Goal: Transaction & Acquisition: Purchase product/service

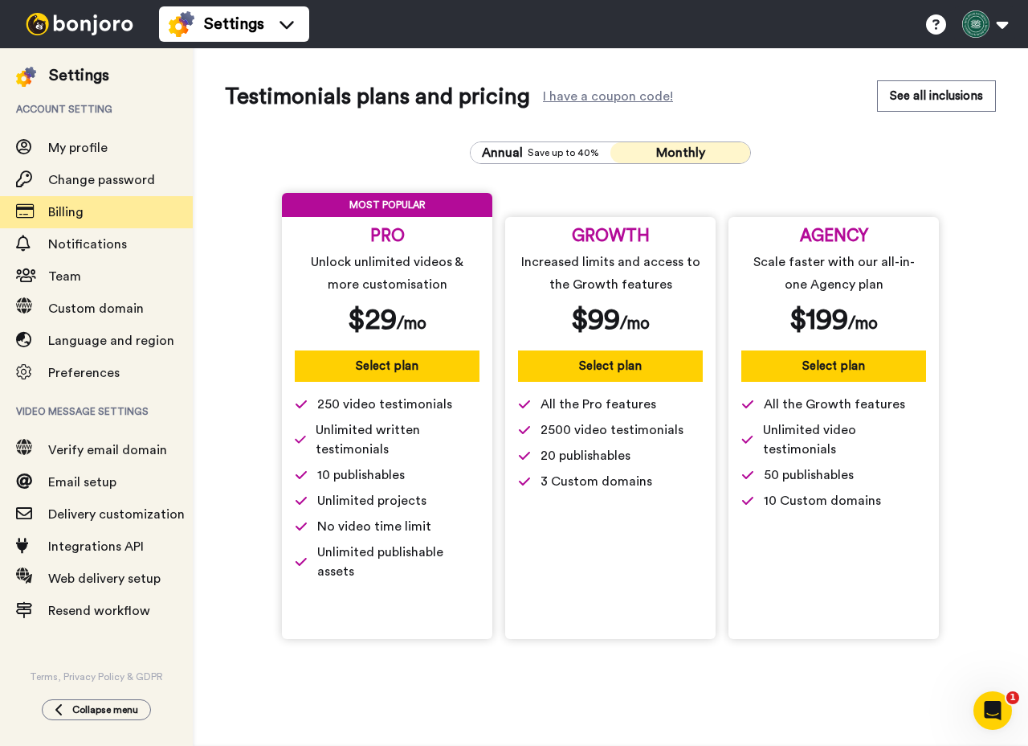
click at [323, 434] on span "Unlimited written testimonials" at bounding box center [398, 439] width 164 height 39
drag, startPoint x: 300, startPoint y: 407, endPoint x: 362, endPoint y: 413, distance: 62.2
click at [362, 413] on span "250 video testimonials" at bounding box center [387, 403] width 185 height 19
click at [371, 407] on span "250 video testimonials" at bounding box center [384, 403] width 135 height 19
drag, startPoint x: 337, startPoint y: 407, endPoint x: 454, endPoint y: 403, distance: 117.4
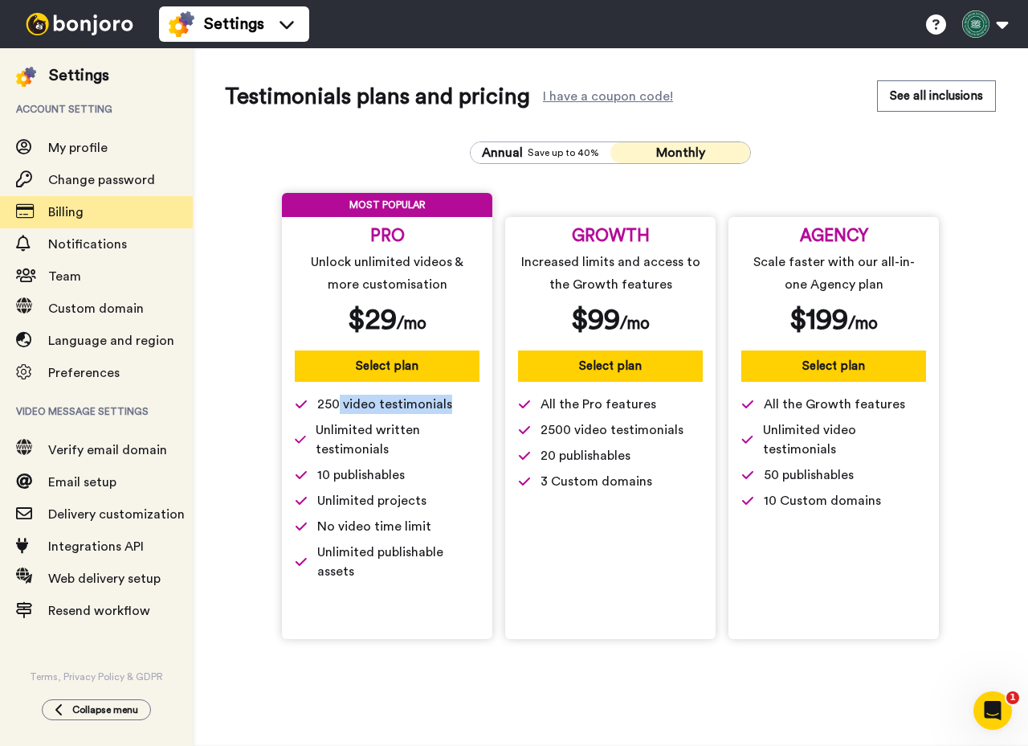
click at [454, 403] on span "250 video testimonials" at bounding box center [387, 403] width 185 height 19
click at [582, 154] on span "Save up to 40%" at bounding box center [564, 152] width 72 height 13
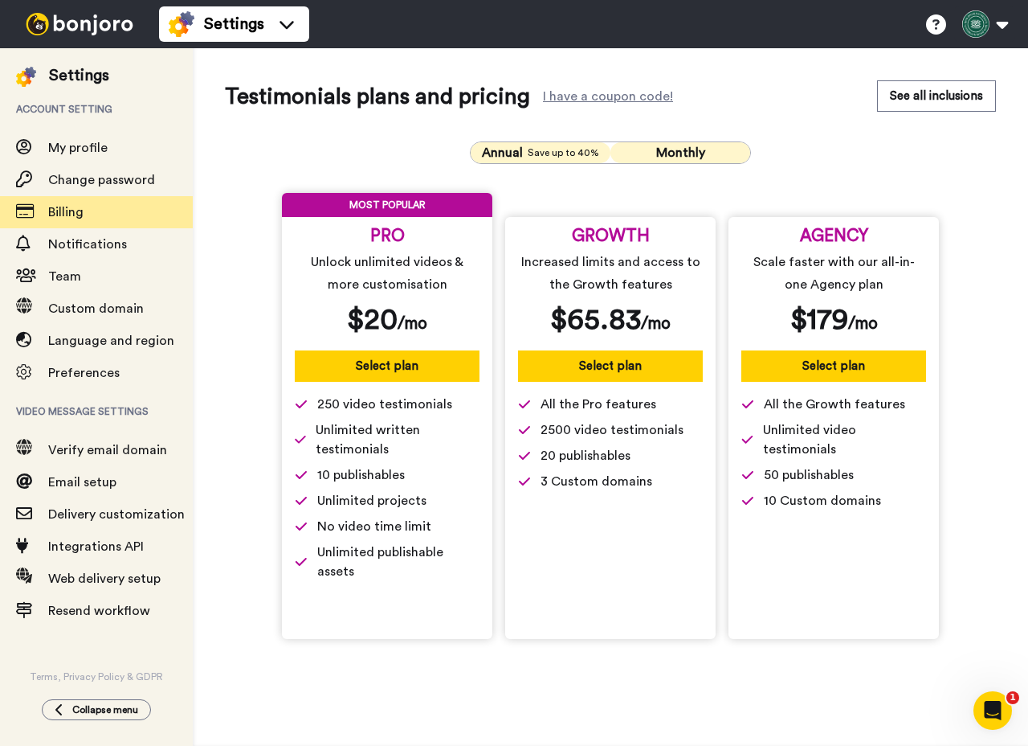
click at [624, 152] on button "Monthly" at bounding box center [681, 152] width 140 height 21
click at [579, 157] on span "Save up to 40%" at bounding box center [564, 152] width 72 height 13
click at [766, 104] on div "Testimonials plans and pricing I have a coupon code! See all inclusions" at bounding box center [610, 96] width 771 height 32
click at [965, 108] on button "See all inclusions" at bounding box center [936, 95] width 119 height 31
click at [635, 149] on button "Monthly" at bounding box center [681, 152] width 140 height 21
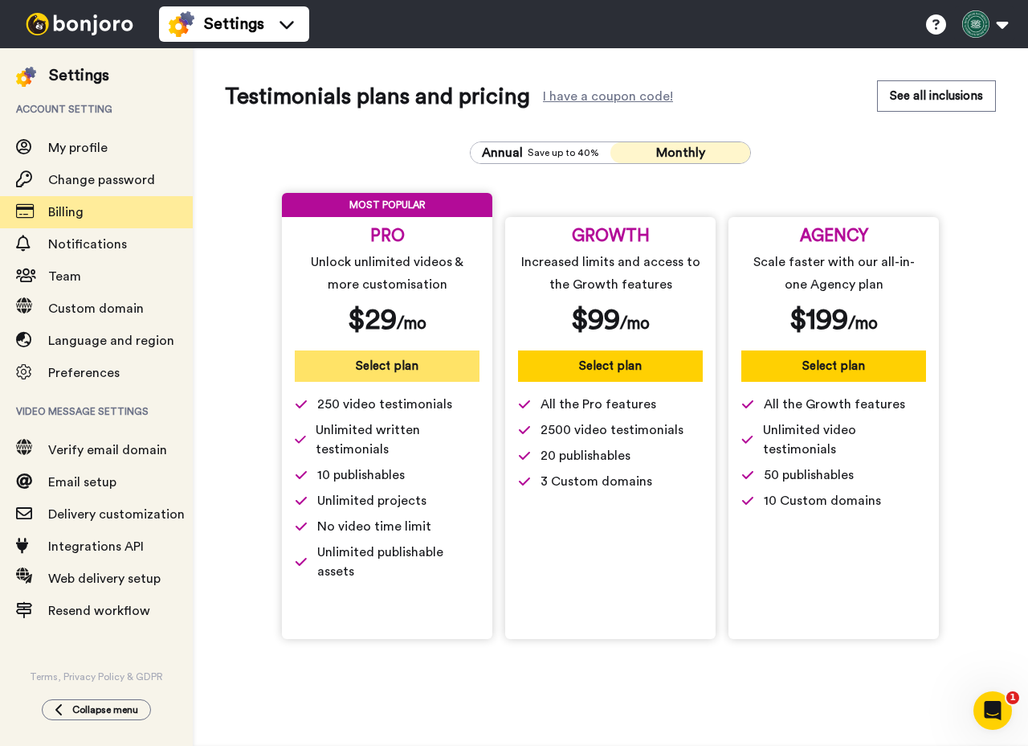
click at [443, 370] on button "Select plan" at bounding box center [387, 365] width 185 height 31
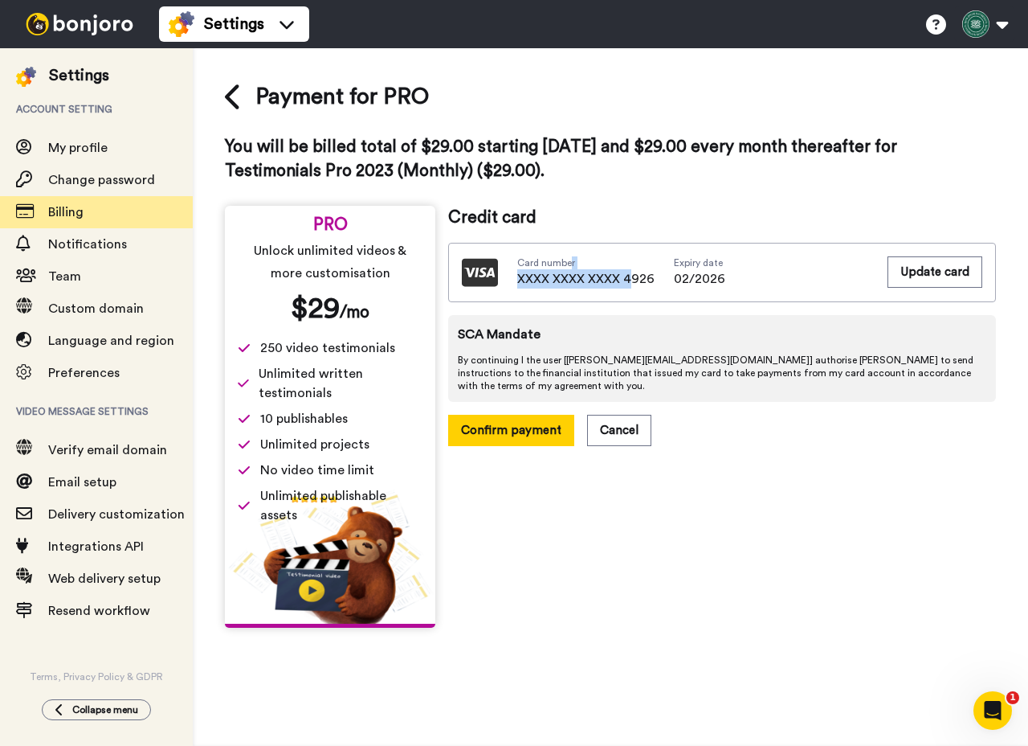
drag, startPoint x: 570, startPoint y: 268, endPoint x: 627, endPoint y: 269, distance: 57.1
click at [627, 269] on div "Card number XXXX XXXX XXXX 4926" at bounding box center [585, 272] width 137 height 32
click at [627, 269] on span "XXXX XXXX XXXX 4926" at bounding box center [585, 278] width 137 height 19
click at [235, 92] on icon at bounding box center [234, 97] width 18 height 28
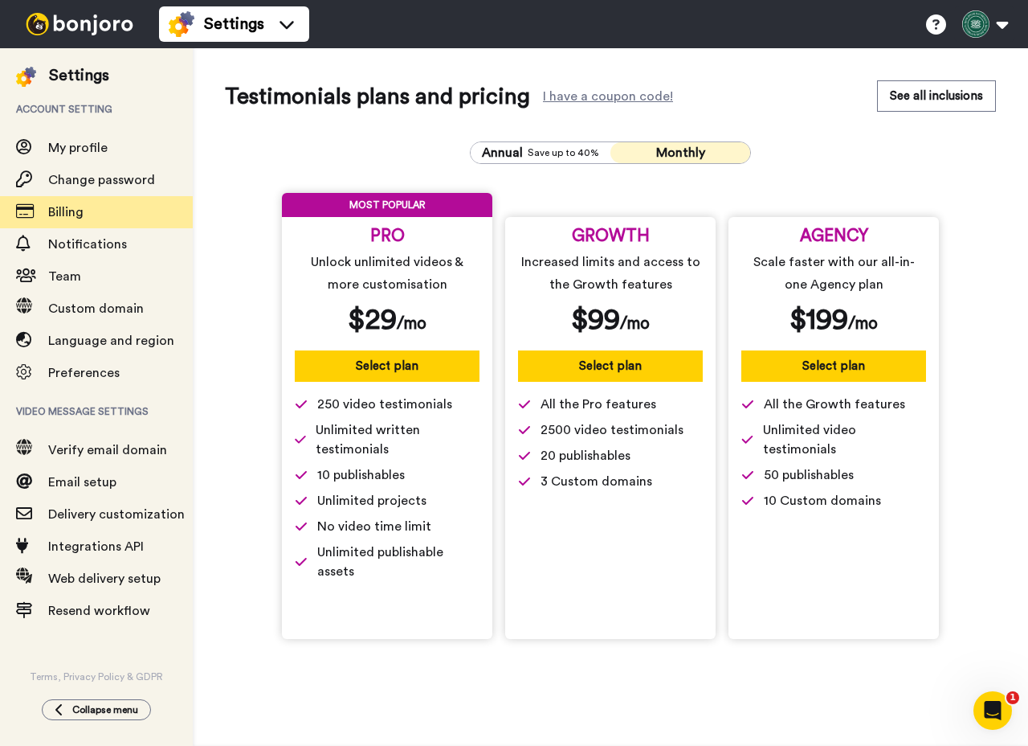
click at [215, 382] on div "Testimonials plans and pricing I have a coupon code! See all inclusions Annual …" at bounding box center [611, 365] width 836 height 635
click at [105, 13] on img at bounding box center [79, 24] width 121 height 22
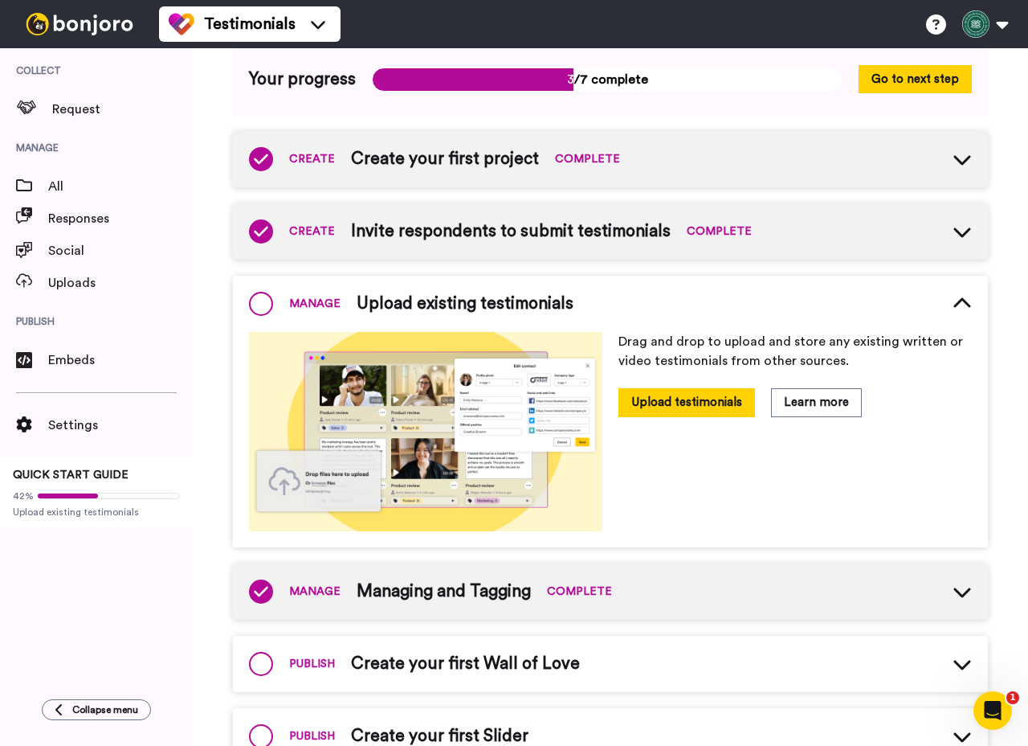
scroll to position [130, 0]
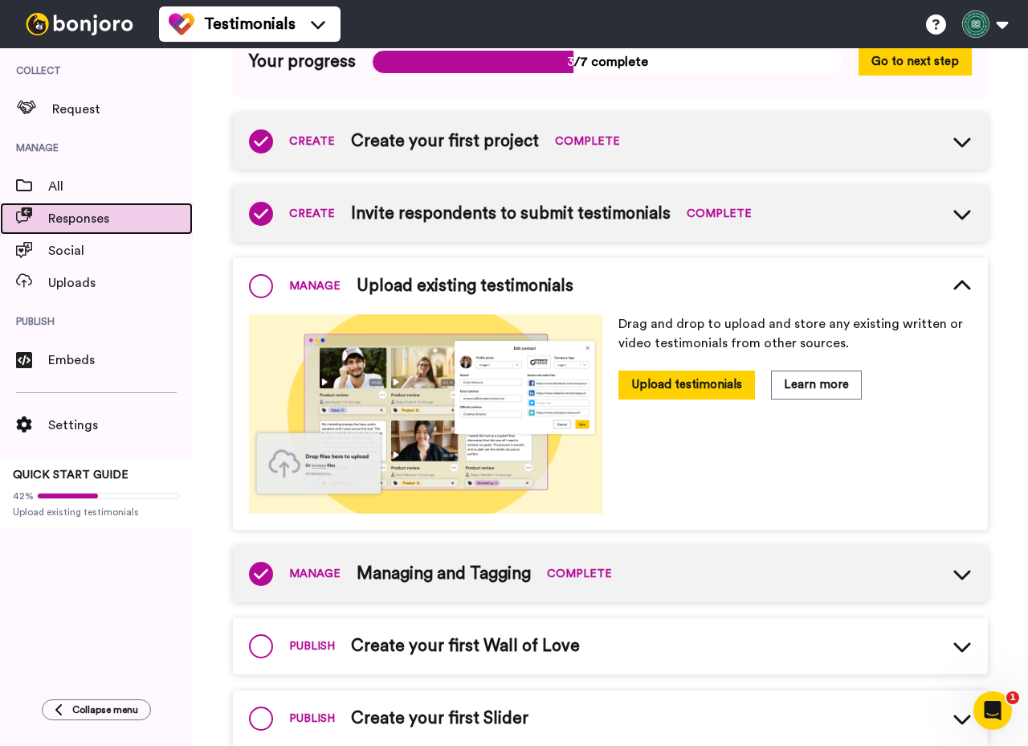
click at [108, 218] on span "Responses" at bounding box center [120, 218] width 145 height 19
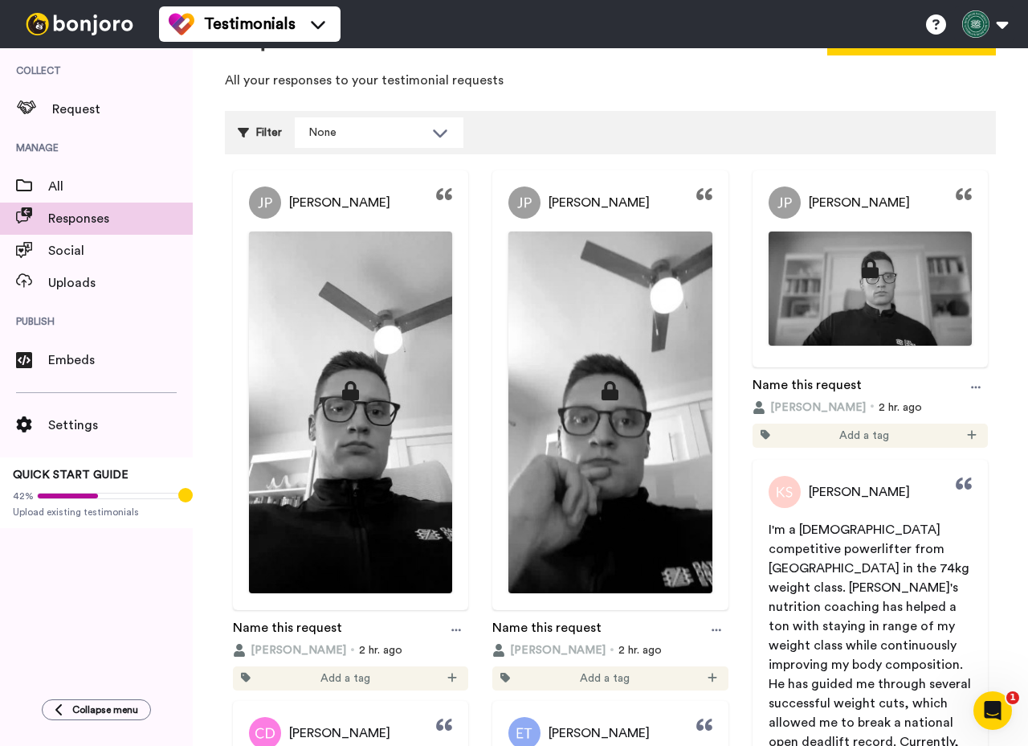
scroll to position [54, 0]
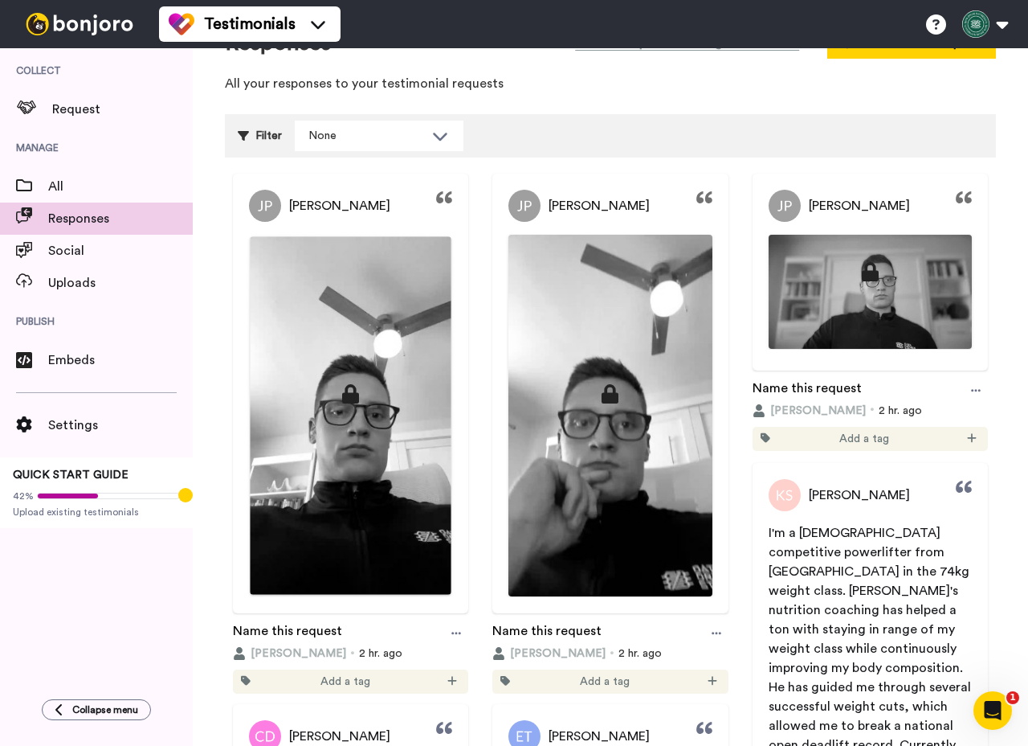
click at [382, 476] on img at bounding box center [351, 415] width 202 height 358
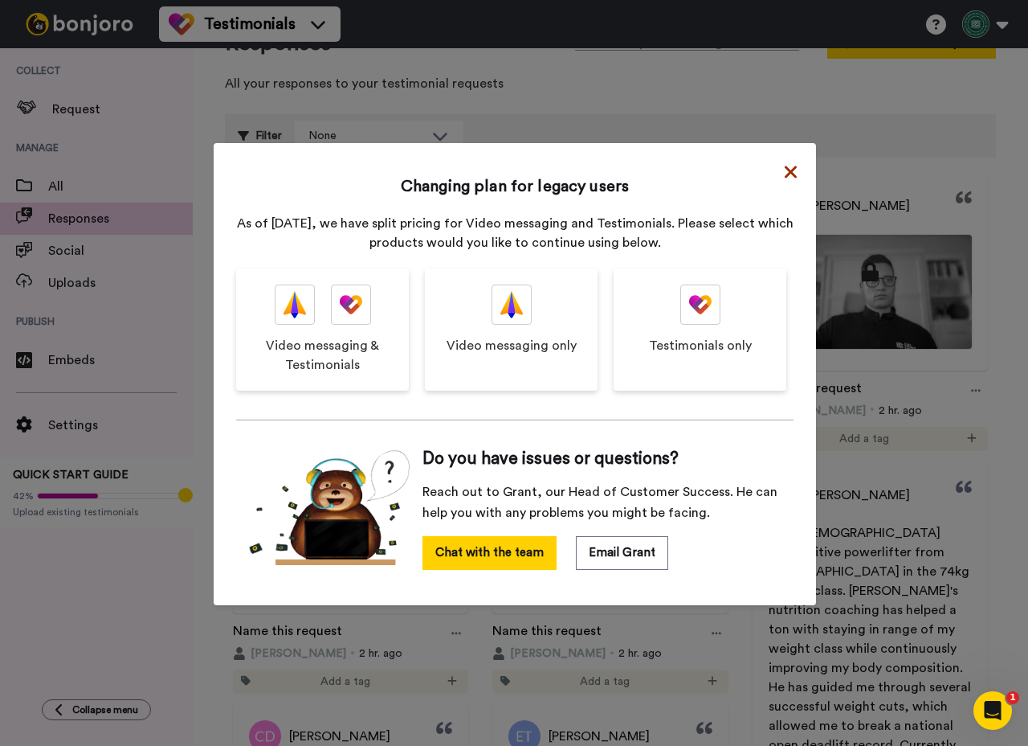
click at [786, 178] on icon at bounding box center [791, 171] width 12 height 19
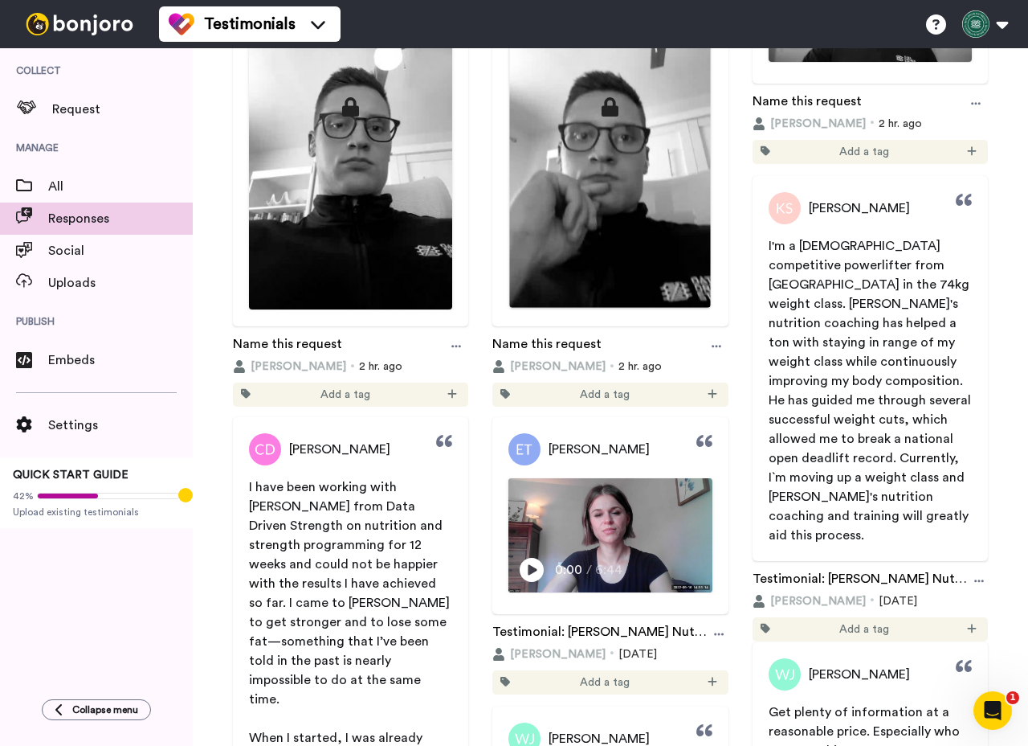
scroll to position [354, 0]
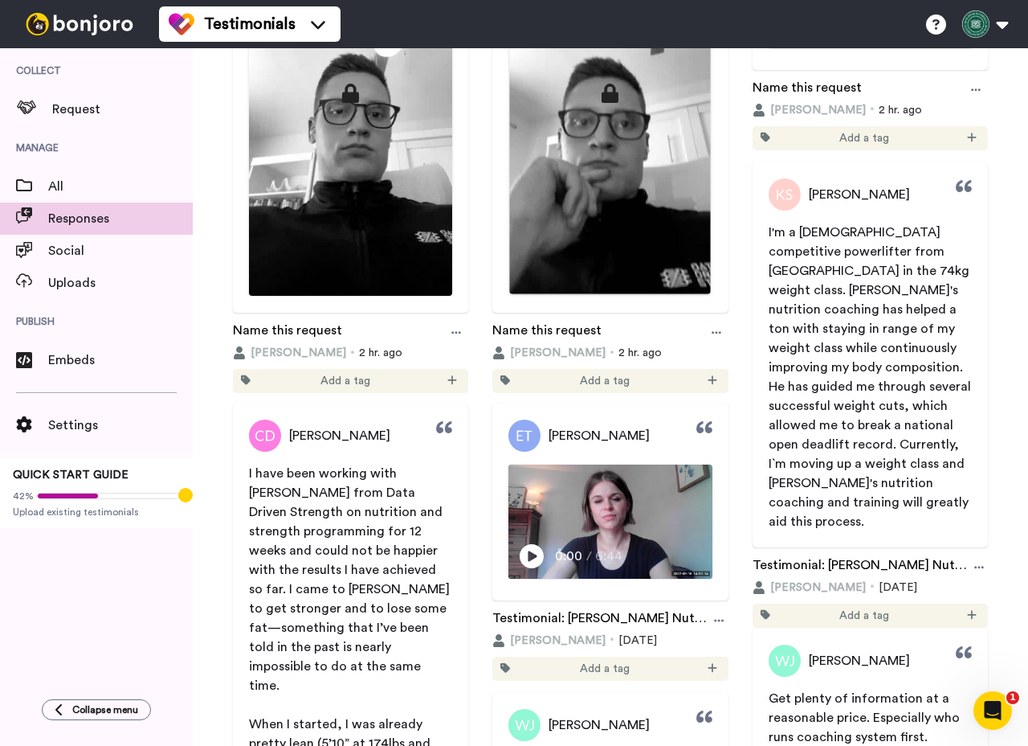
click at [676, 562] on div "Play/Pause 0:00 / 6:44" at bounding box center [610, 562] width 203 height 34
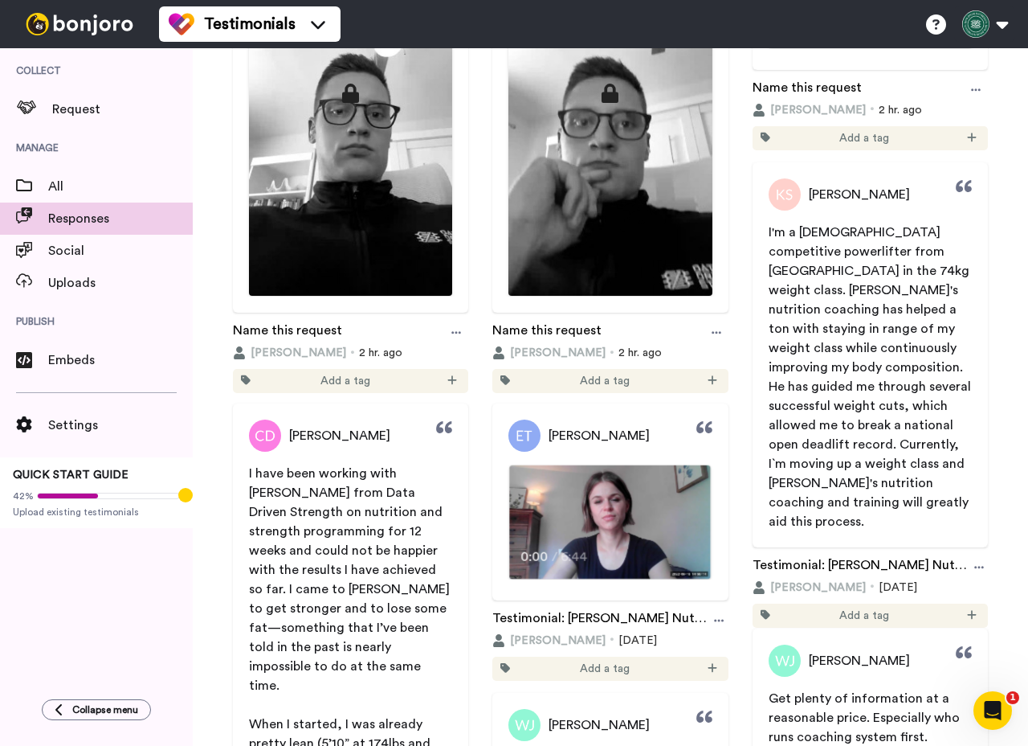
click at [604, 503] on video at bounding box center [611, 521] width 202 height 113
click at [587, 433] on span "Emily Taylor" at bounding box center [599, 435] width 101 height 19
click at [662, 433] on div "Emily Taylor" at bounding box center [609, 435] width 235 height 32
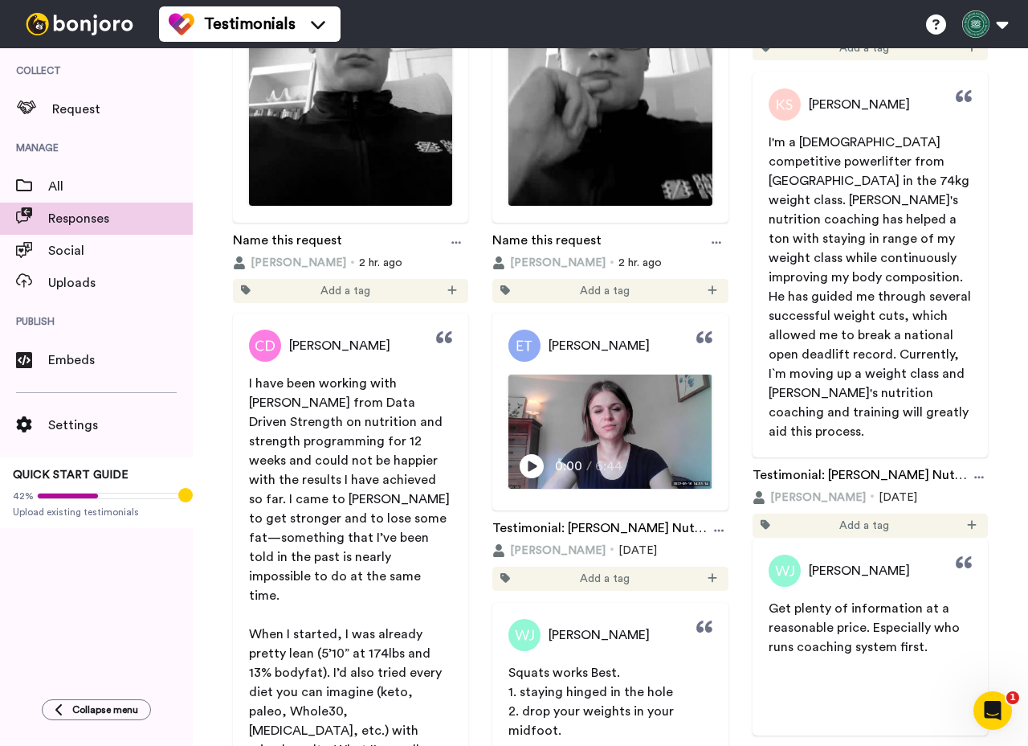
scroll to position [446, 0]
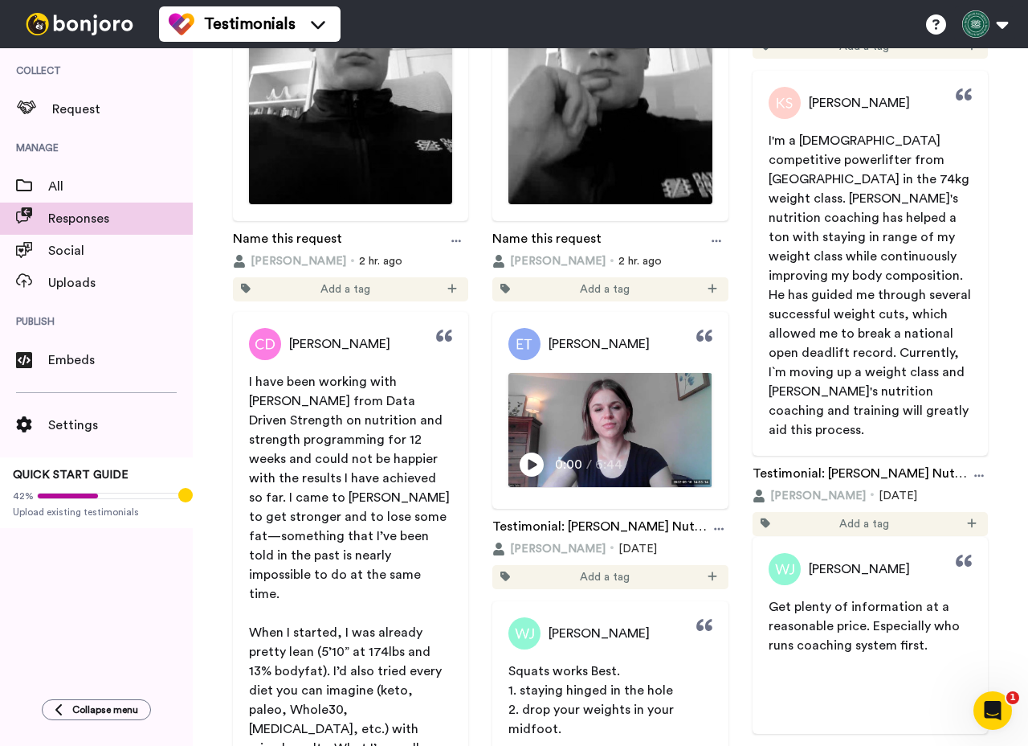
click at [697, 337] on icon at bounding box center [705, 336] width 16 height 16
drag, startPoint x: 533, startPoint y: 468, endPoint x: 545, endPoint y: 473, distance: 12.6
click at [533, 468] on icon at bounding box center [533, 464] width 24 height 24
click at [566, 499] on div "Emily Taylor 0:01 / 6:44" at bounding box center [609, 410] width 235 height 197
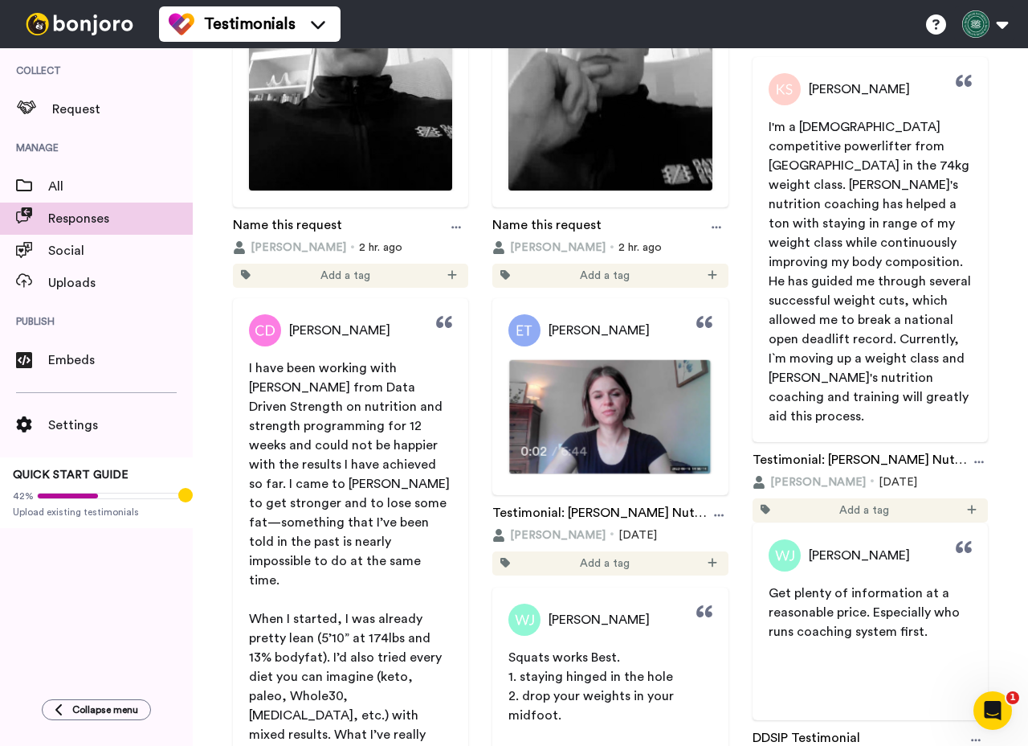
click at [550, 401] on video at bounding box center [611, 416] width 202 height 113
click at [529, 335] on img at bounding box center [525, 330] width 32 height 32
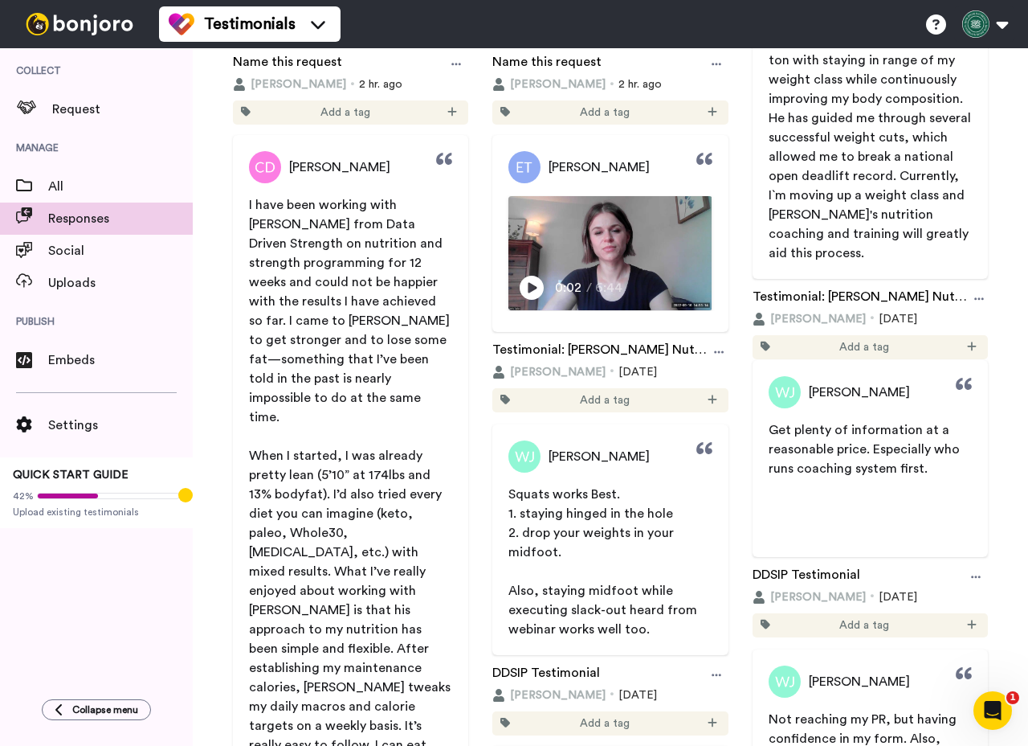
click at [392, 466] on span "When I started, I was already pretty lean (5’10” at 174lbs and 13% bodyfat). I’…" at bounding box center [351, 619] width 205 height 341
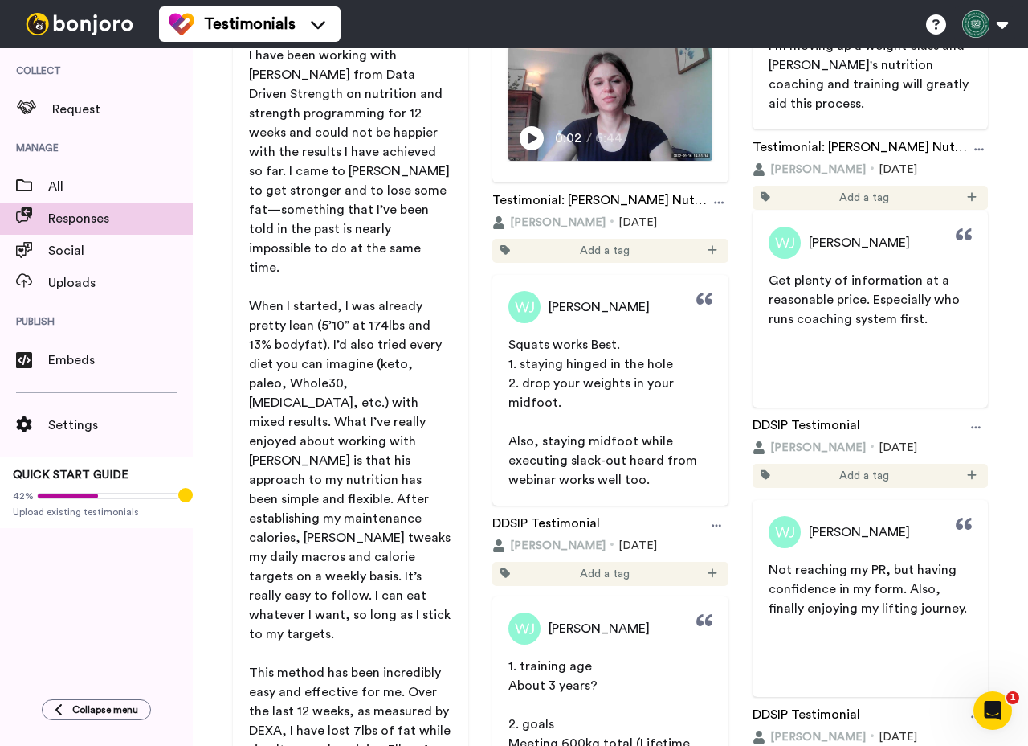
scroll to position [755, 0]
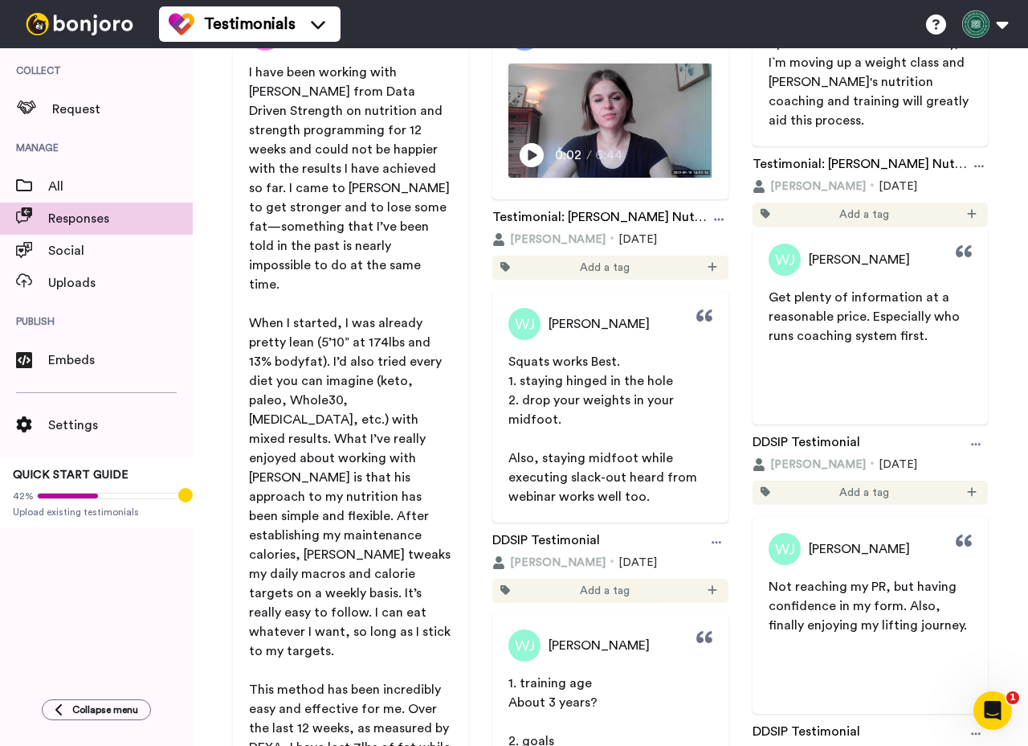
click at [697, 318] on icon at bounding box center [705, 316] width 16 height 16
drag, startPoint x: 583, startPoint y: 268, endPoint x: 635, endPoint y: 268, distance: 51.4
click at [635, 268] on div "Add a tag" at bounding box center [609, 267] width 235 height 24
click at [714, 224] on icon at bounding box center [719, 219] width 10 height 11
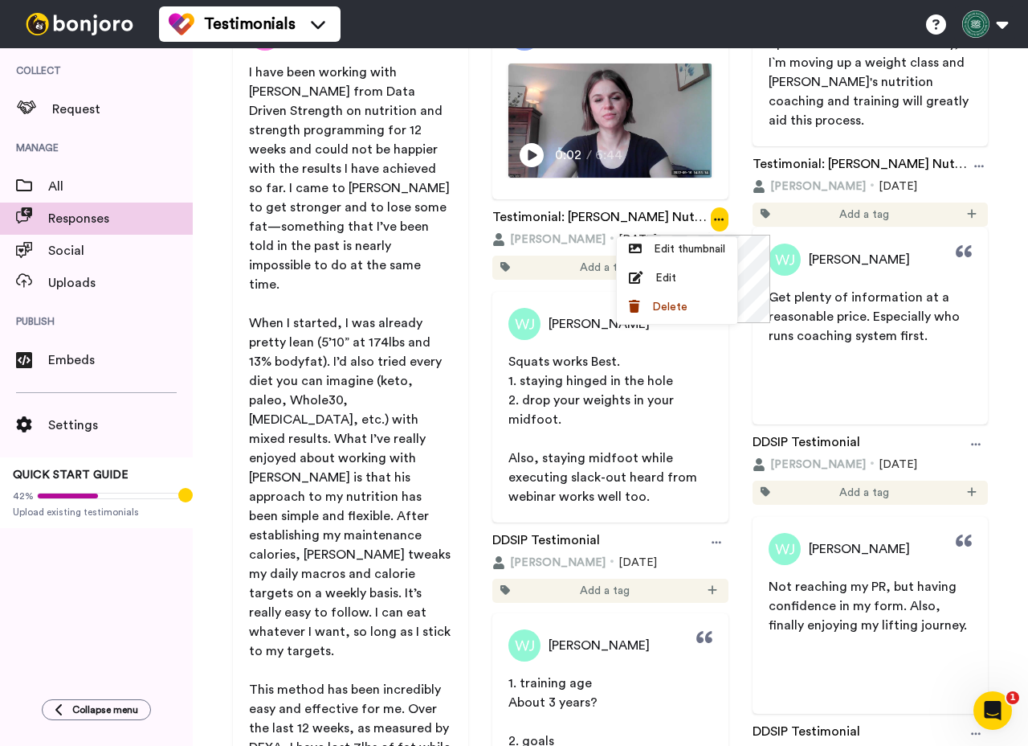
click at [714, 224] on icon at bounding box center [719, 219] width 10 height 11
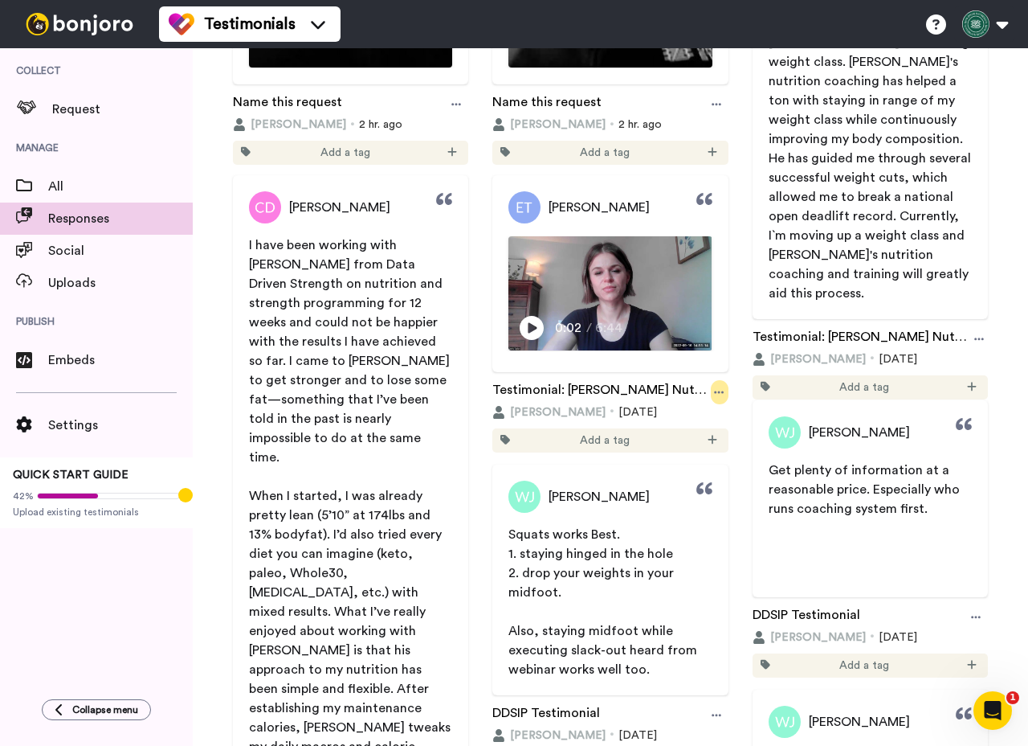
scroll to position [582, 0]
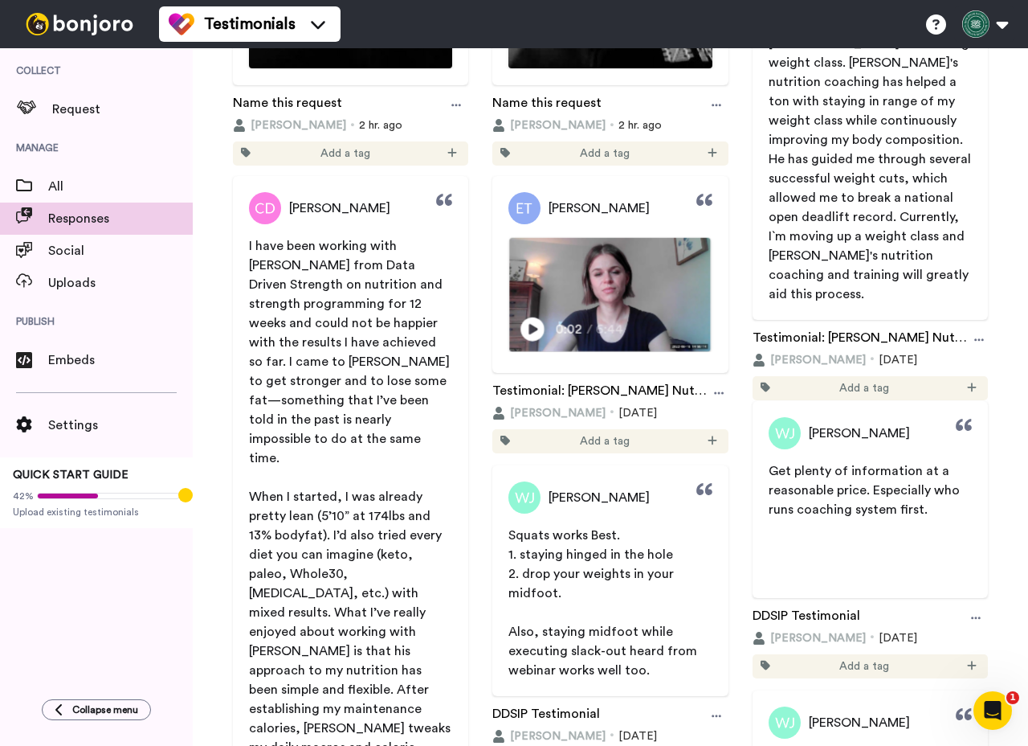
drag, startPoint x: 683, startPoint y: 272, endPoint x: 683, endPoint y: 262, distance: 10.4
click at [683, 272] on video at bounding box center [611, 294] width 202 height 113
click at [633, 277] on video at bounding box center [611, 294] width 202 height 113
click at [514, 207] on img at bounding box center [525, 208] width 32 height 32
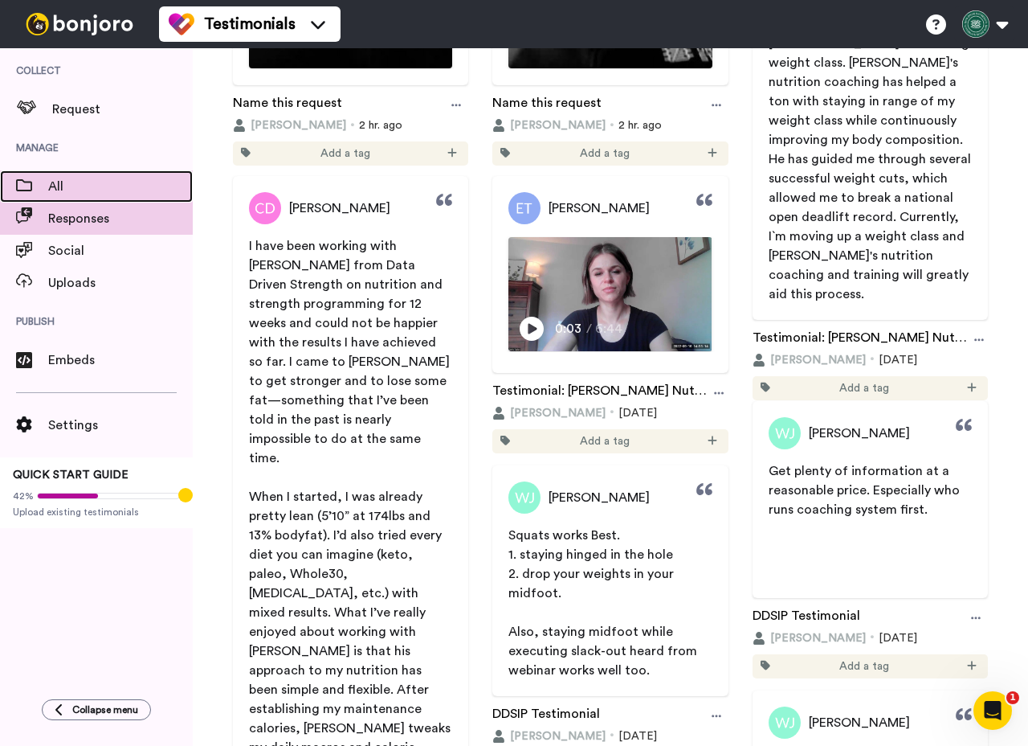
click at [82, 191] on span "All" at bounding box center [120, 186] width 145 height 19
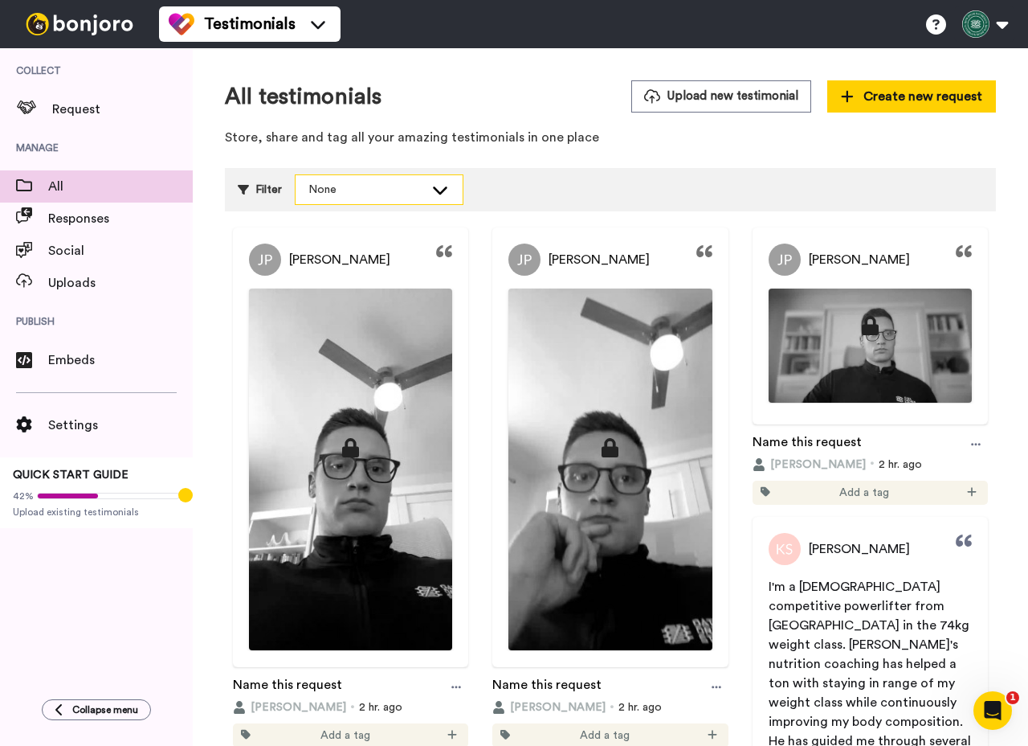
click at [347, 198] on div "None" at bounding box center [379, 189] width 167 height 29
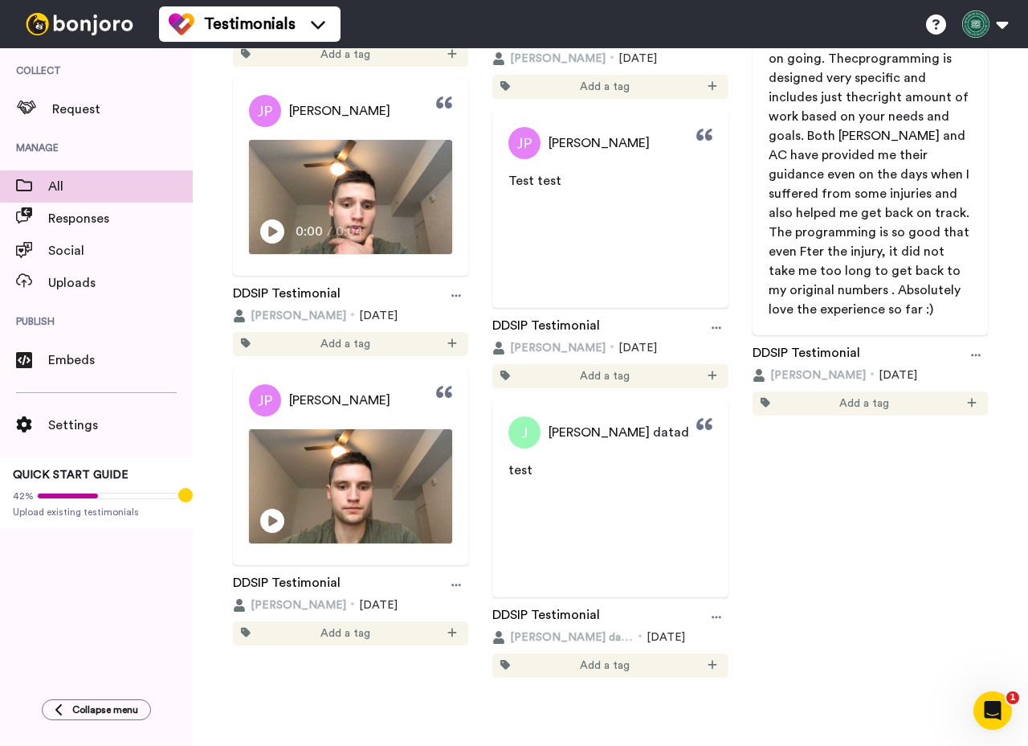
scroll to position [1910, 0]
click at [385, 225] on div "Play/Pause 0:00 / 0:04" at bounding box center [351, 237] width 202 height 34
click at [382, 248] on div "0:02 / 0:04" at bounding box center [350, 199] width 235 height 121
click at [336, 101] on span "[PERSON_NAME]" at bounding box center [339, 110] width 101 height 19
click at [271, 107] on img at bounding box center [265, 111] width 32 height 32
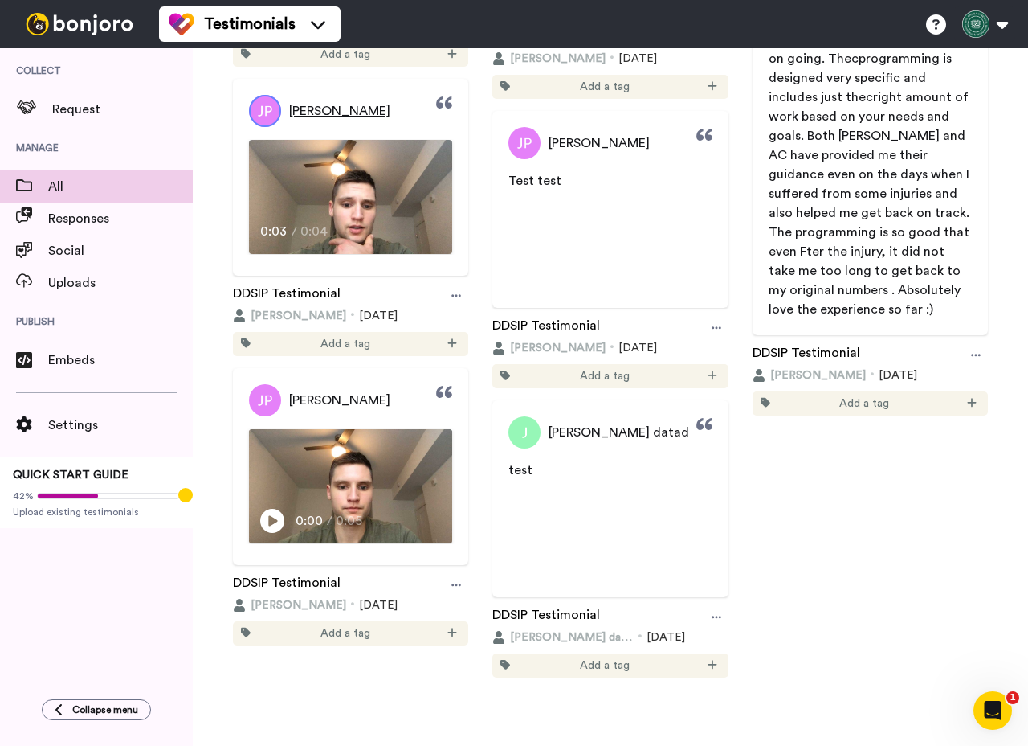
click at [271, 107] on img at bounding box center [265, 111] width 32 height 32
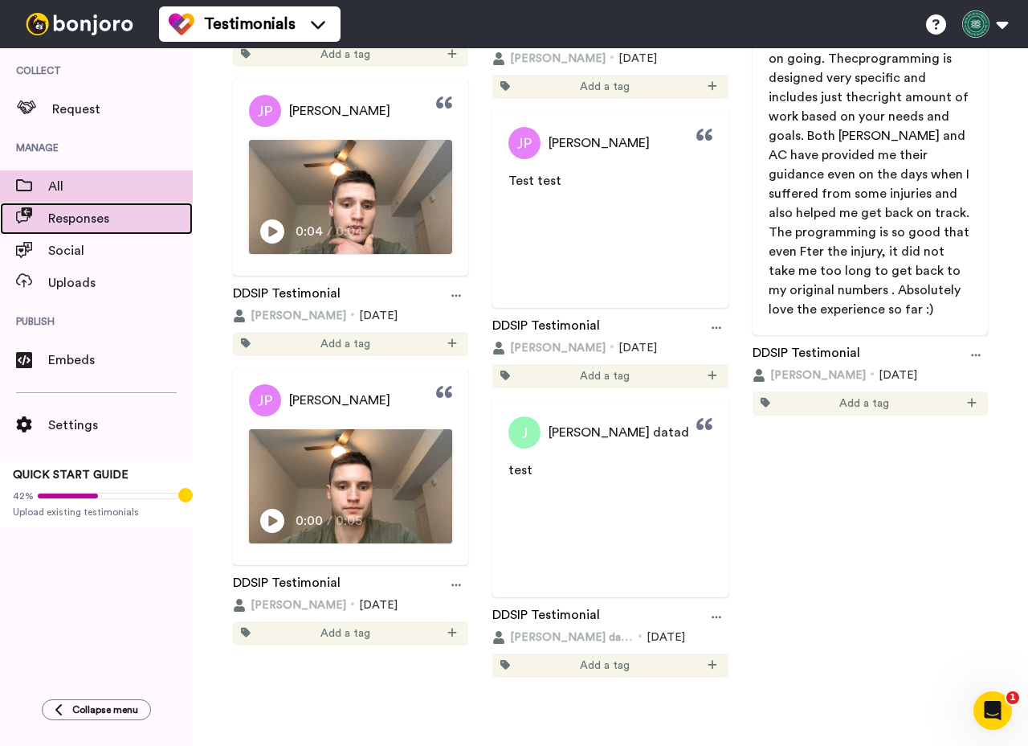
click at [121, 233] on div "Responses" at bounding box center [96, 218] width 193 height 32
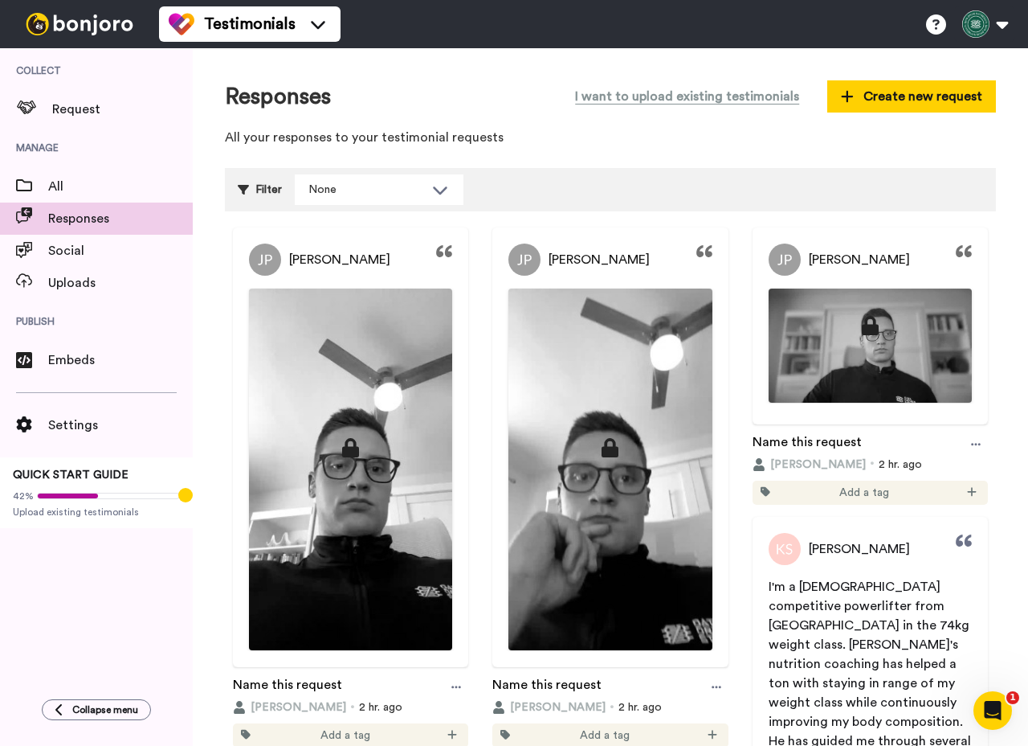
click at [909, 141] on p "All your responses to your testimonial requests" at bounding box center [610, 138] width 771 height 18
click at [852, 339] on img at bounding box center [871, 345] width 202 height 113
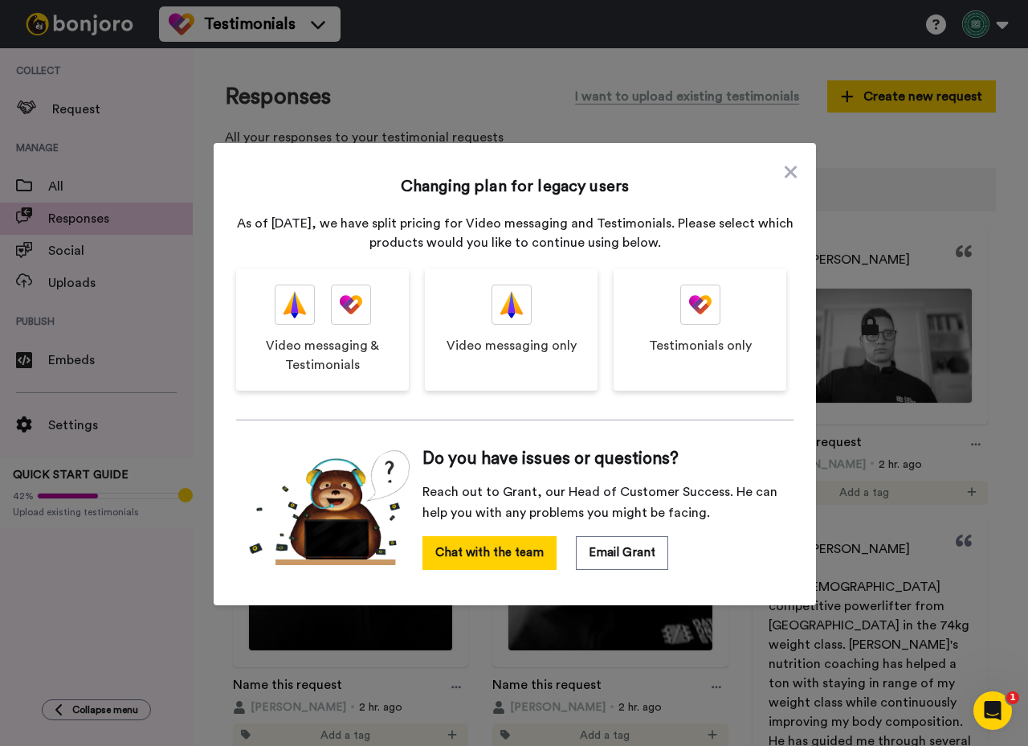
click at [785, 180] on icon at bounding box center [791, 171] width 12 height 19
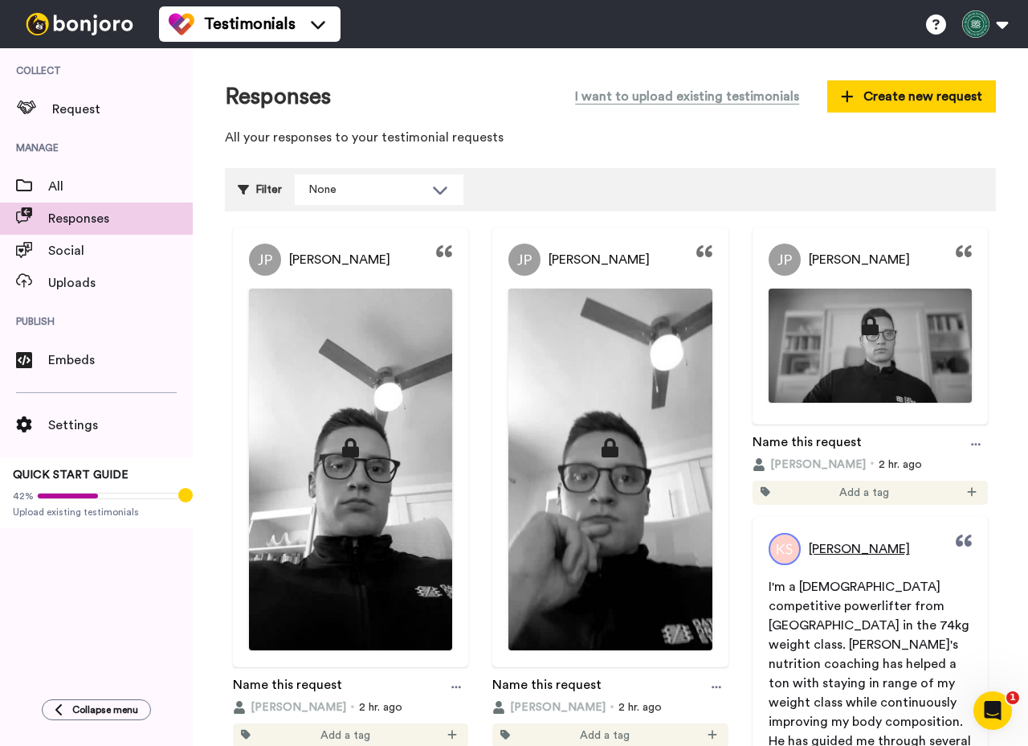
scroll to position [226, 0]
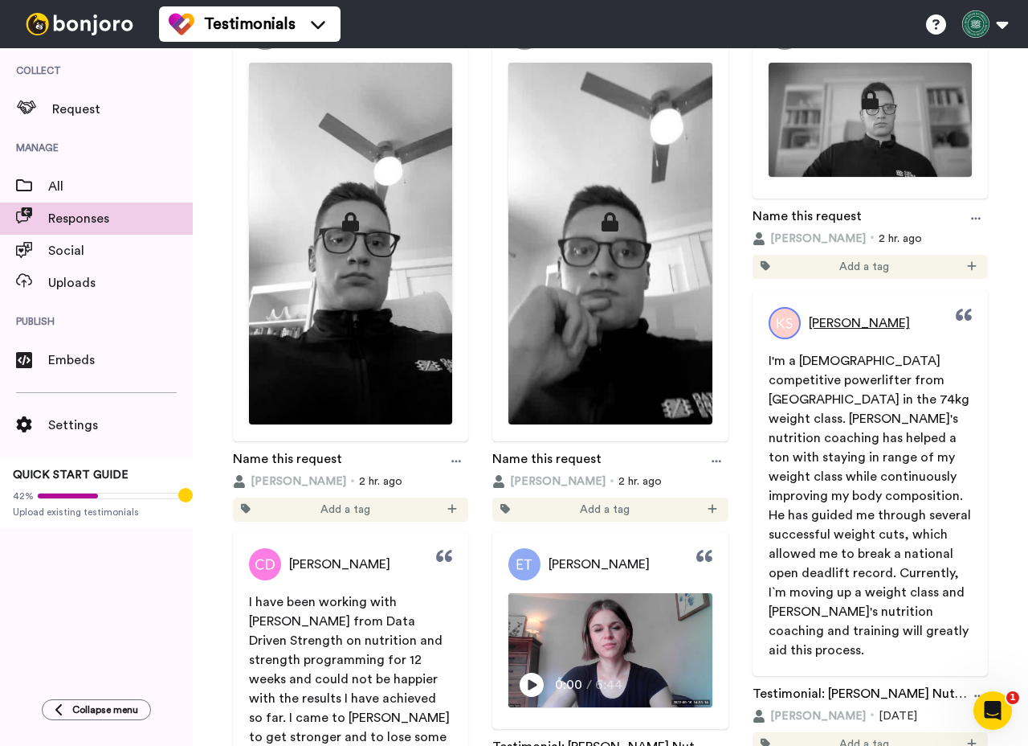
click at [814, 533] on span "I'm a 21-year-old competitive powerlifter from Austria in the 74kg weight class…" at bounding box center [872, 505] width 206 height 302
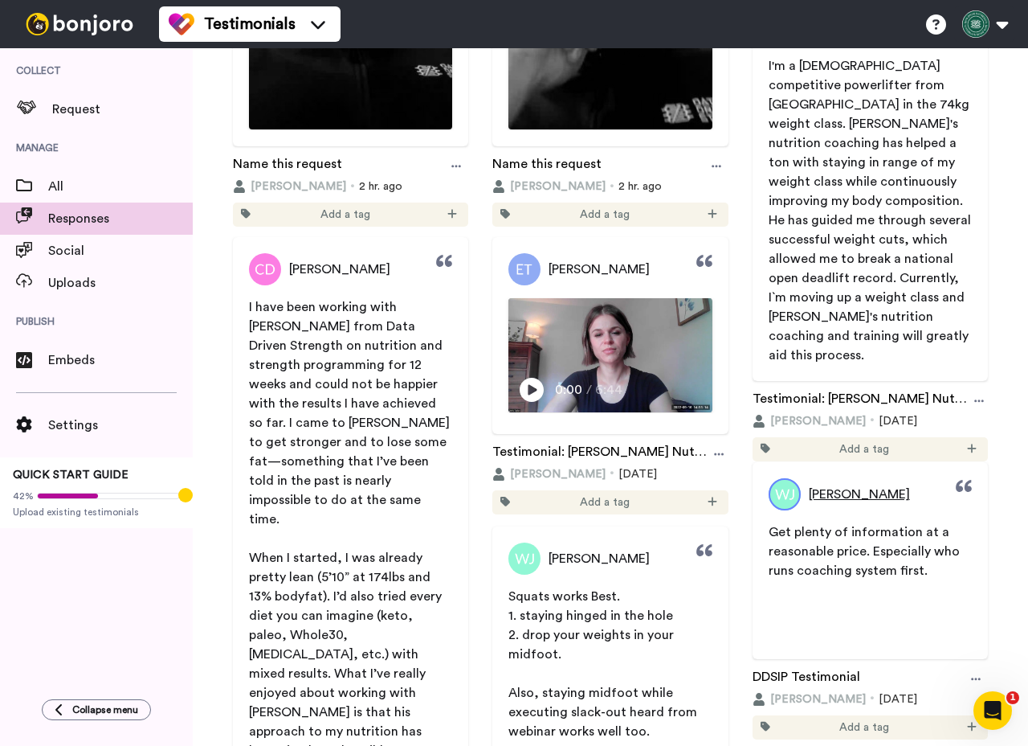
scroll to position [529, 0]
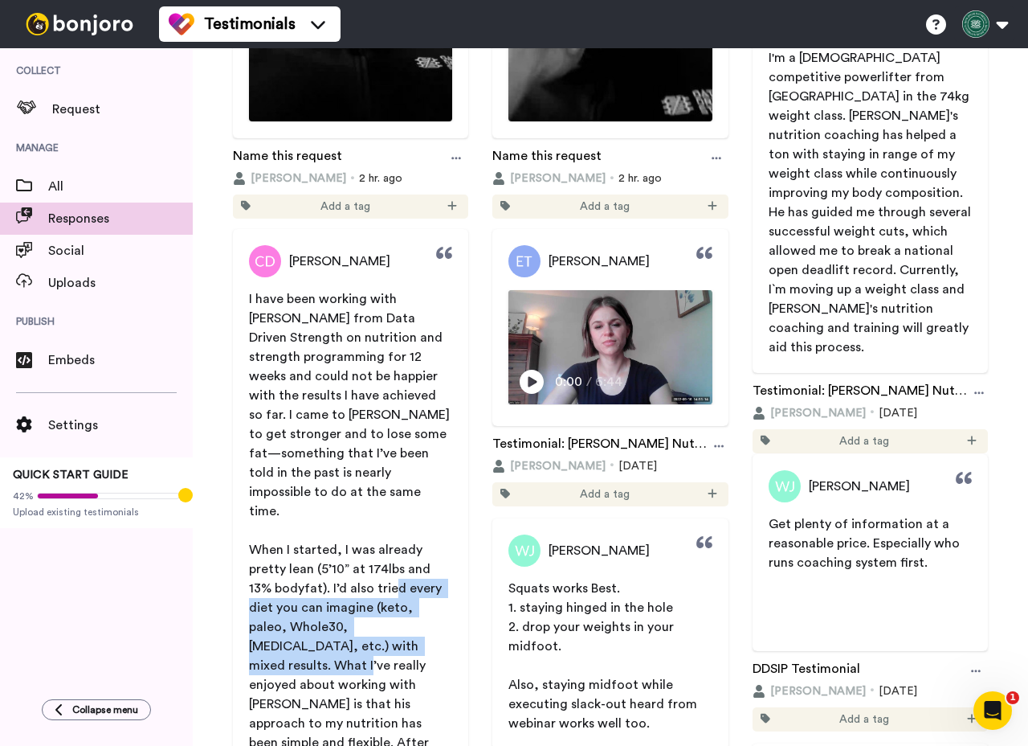
drag, startPoint x: 370, startPoint y: 541, endPoint x: 390, endPoint y: 615, distance: 76.8
click at [390, 615] on span "When I started, I was already pretty lean (5’10” at 174lbs and 13% bodyfat). I’…" at bounding box center [351, 713] width 205 height 341
click at [392, 615] on span "When I started, I was already pretty lean (5’10” at 174lbs and 13% bodyfat). I’…" at bounding box center [351, 713] width 205 height 341
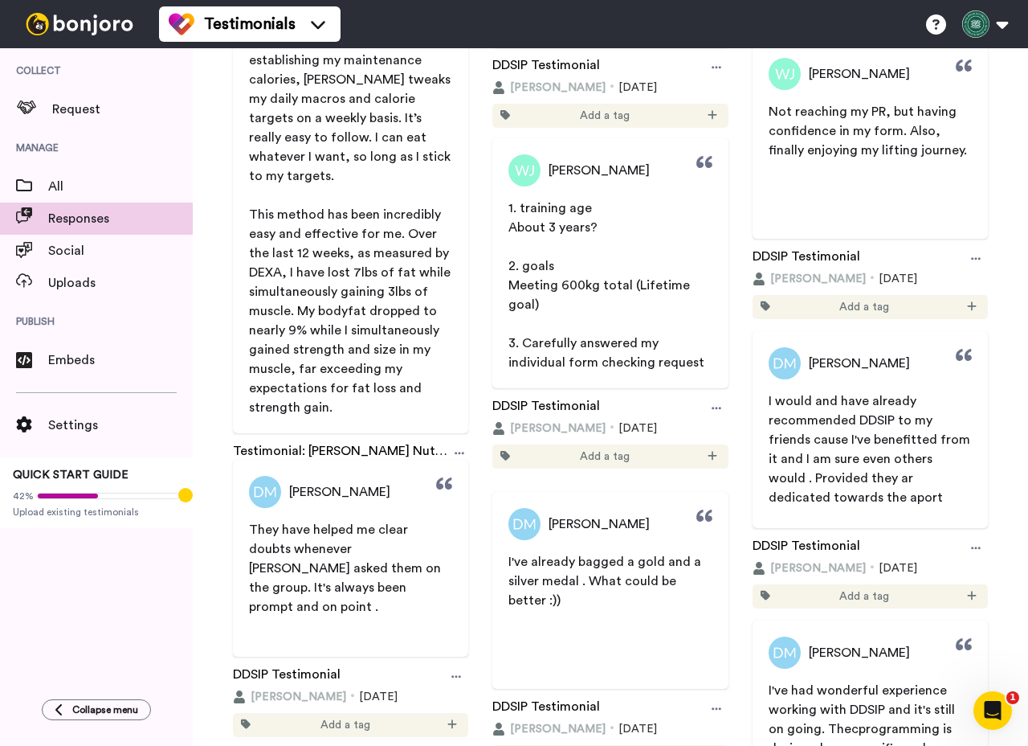
scroll to position [1556, 0]
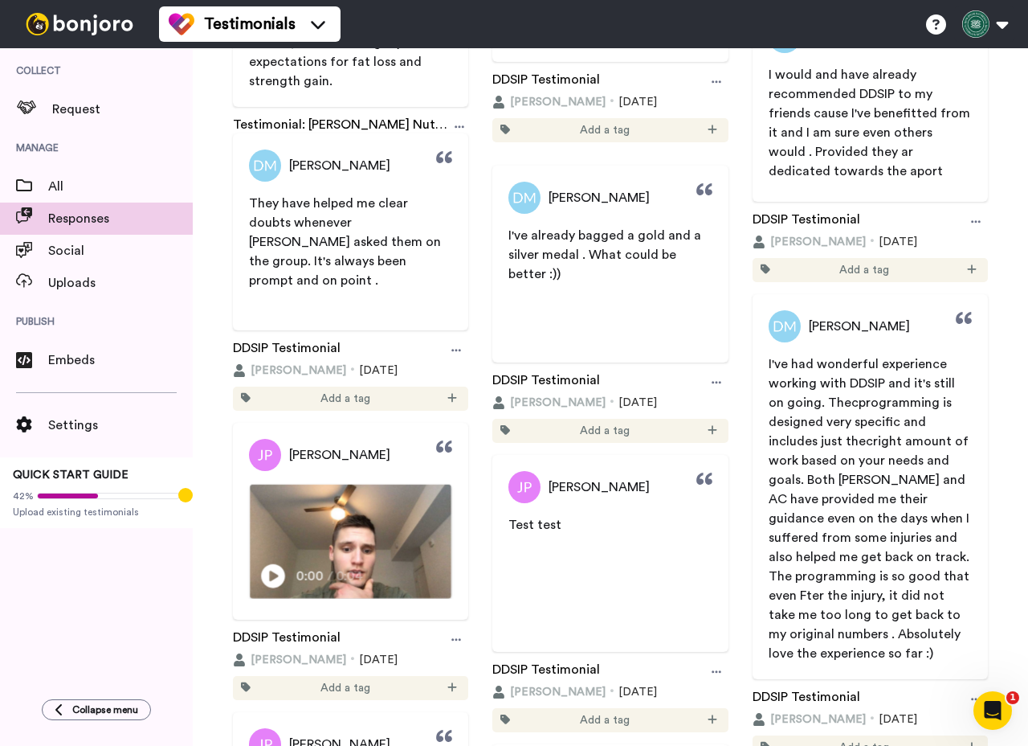
click at [367, 551] on img at bounding box center [351, 540] width 202 height 113
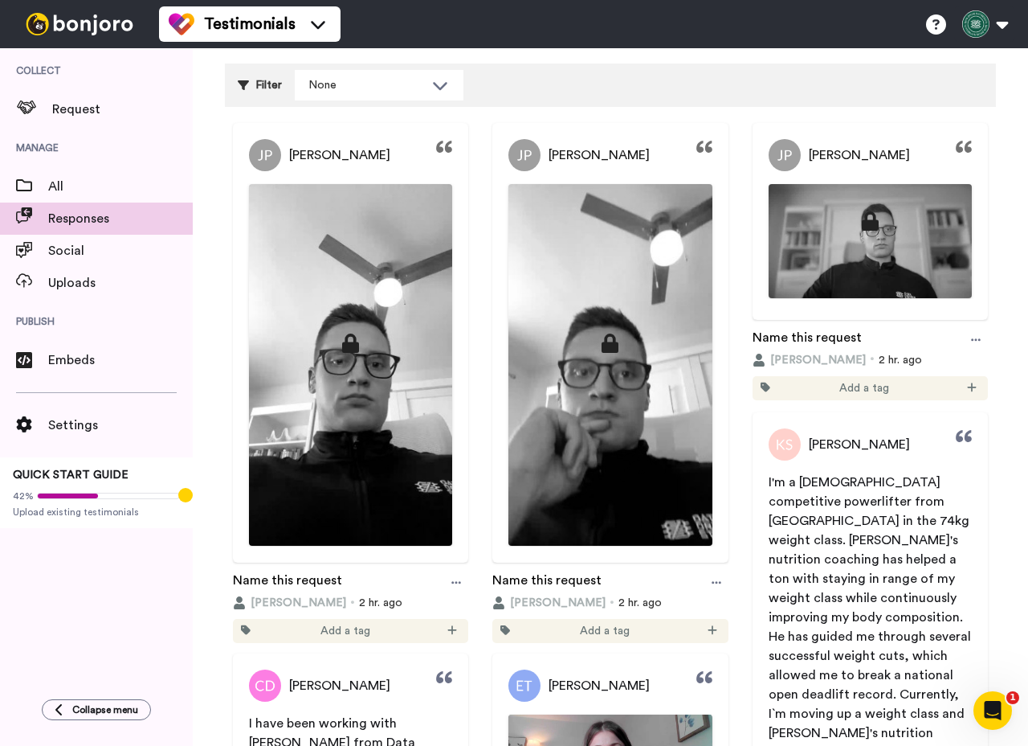
scroll to position [0, 0]
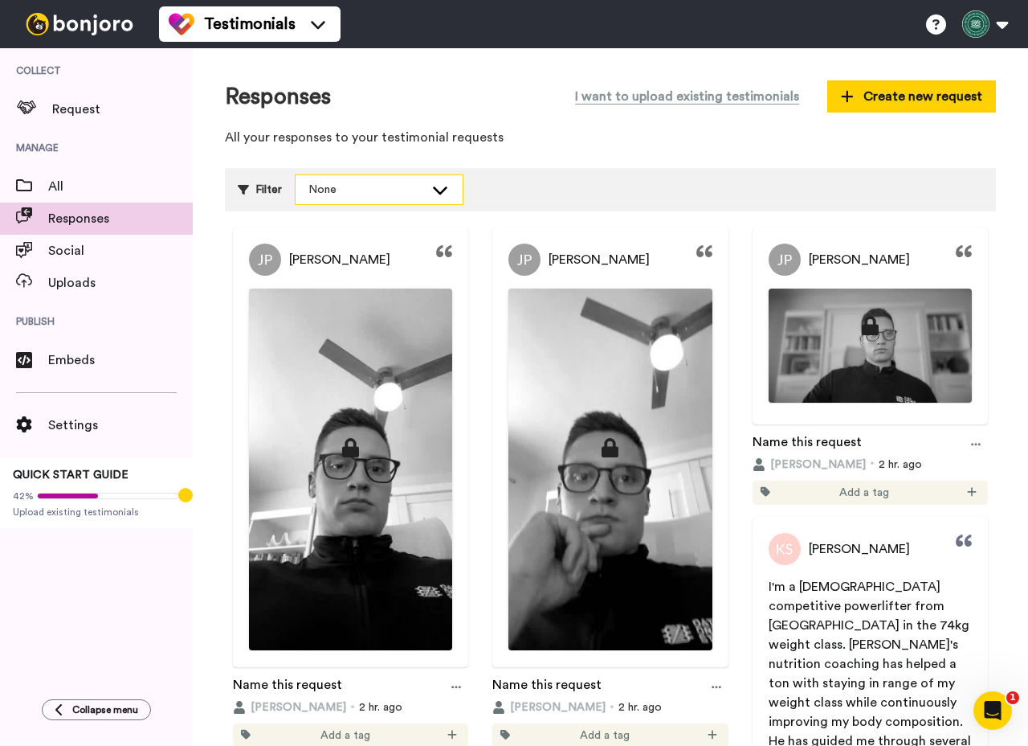
click at [382, 196] on div "None" at bounding box center [366, 190] width 116 height 16
click at [353, 441] on icon at bounding box center [350, 447] width 19 height 19
